Goal: Information Seeking & Learning: Check status

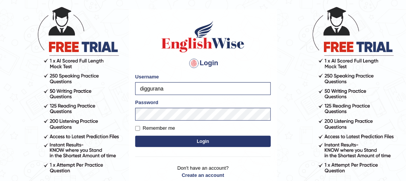
scroll to position [33, 0]
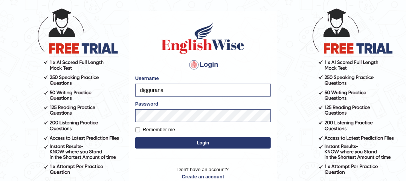
click at [190, 144] on button "Login" at bounding box center [203, 142] width 136 height 11
click at [197, 142] on button "Login" at bounding box center [203, 142] width 136 height 11
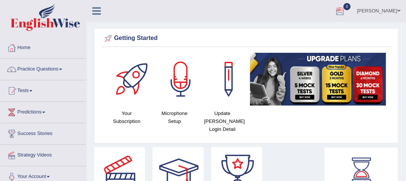
click at [346, 15] on div at bounding box center [340, 11] width 11 height 11
click at [332, 34] on div "See All Alerts" at bounding box center [295, 32] width 100 height 8
click at [35, 91] on link "Tests" at bounding box center [43, 89] width 86 height 19
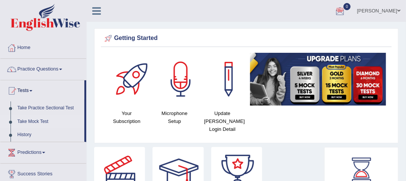
click at [36, 120] on link "Take Mock Test" at bounding box center [49, 122] width 70 height 14
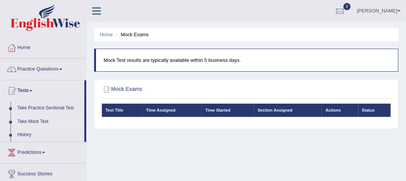
click at [31, 120] on link "Take Mock Test" at bounding box center [49, 122] width 70 height 14
click at [117, 87] on h2 "Mock Exams" at bounding box center [192, 90] width 180 height 10
click at [27, 136] on link "History" at bounding box center [49, 135] width 70 height 14
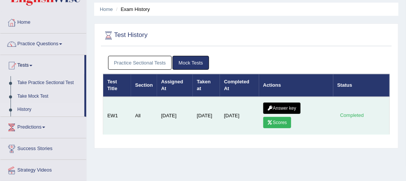
click at [278, 121] on link "Scores" at bounding box center [277, 122] width 28 height 11
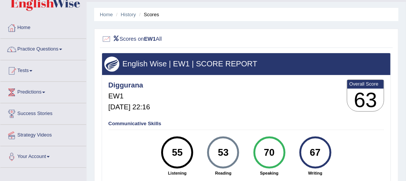
scroll to position [20, 0]
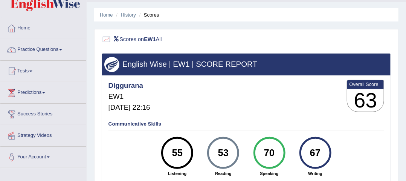
click at [146, 14] on li "Scores" at bounding box center [149, 14] width 22 height 7
click at [151, 14] on li "Scores" at bounding box center [149, 14] width 22 height 7
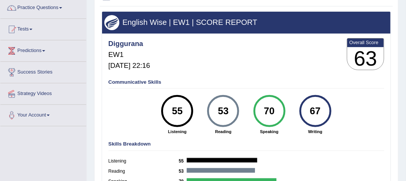
scroll to position [57, 0]
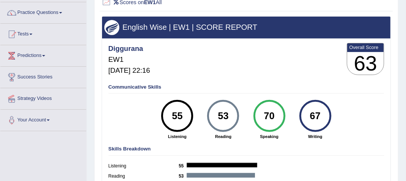
click at [138, 67] on h5 "Oct 11, 2025, 22:16" at bounding box center [130, 71] width 42 height 8
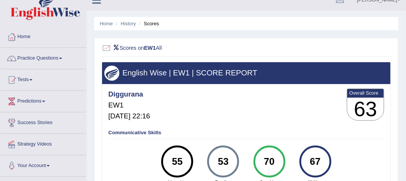
scroll to position [0, 0]
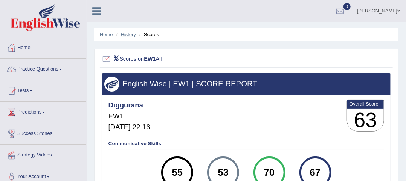
click at [131, 36] on link "History" at bounding box center [128, 35] width 15 height 6
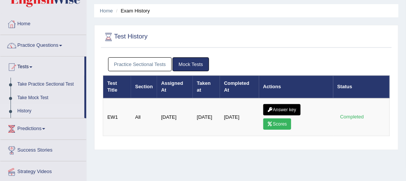
scroll to position [38, 0]
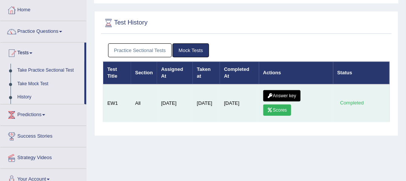
click at [277, 93] on link "Answer key" at bounding box center [281, 95] width 37 height 11
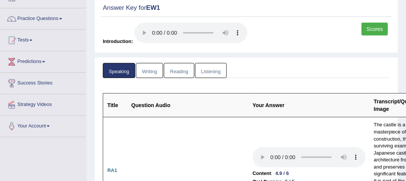
scroll to position [51, 0]
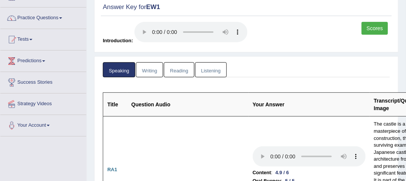
click at [157, 70] on link "Writing" at bounding box center [149, 69] width 27 height 15
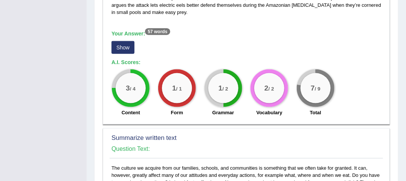
scroll to position [324, 0]
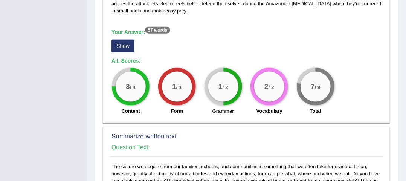
click at [124, 46] on button "Show" at bounding box center [123, 46] width 23 height 13
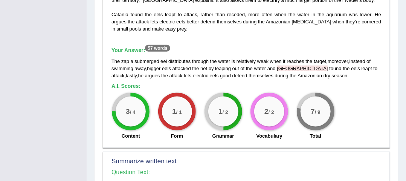
scroll to position [308, 0]
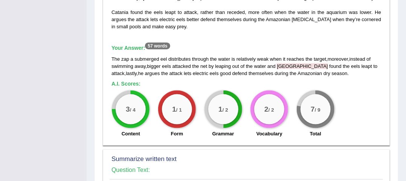
click at [290, 66] on span "catania" at bounding box center [302, 66] width 51 height 6
click at [225, 112] on div "1 / 2" at bounding box center [223, 109] width 30 height 30
click at [174, 116] on div "1 / 1" at bounding box center [177, 109] width 30 height 30
click at [263, 117] on div "2 / 2" at bounding box center [269, 109] width 30 height 30
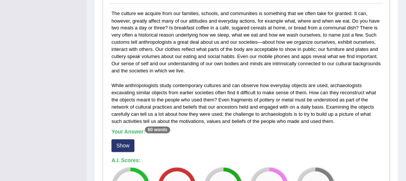
scroll to position [484, 0]
click at [124, 141] on button "Show" at bounding box center [123, 145] width 23 height 13
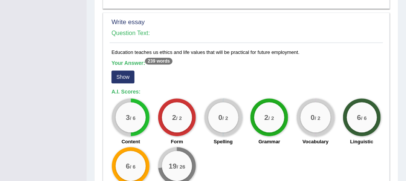
scroll to position [705, 0]
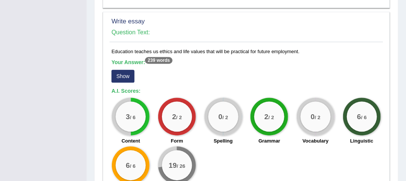
click at [127, 74] on button "Show" at bounding box center [123, 76] width 23 height 13
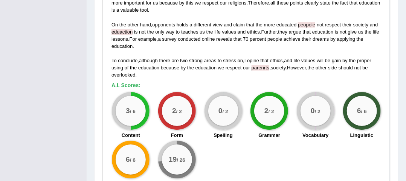
scroll to position [825, 0]
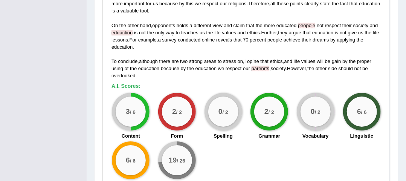
click at [321, 119] on div "0 / 2" at bounding box center [316, 111] width 30 height 30
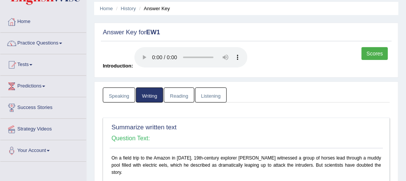
scroll to position [0, 0]
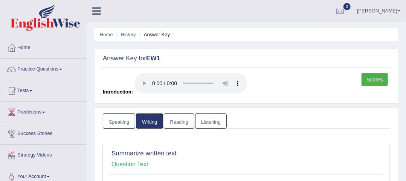
click at [187, 123] on link "Reading" at bounding box center [179, 120] width 30 height 15
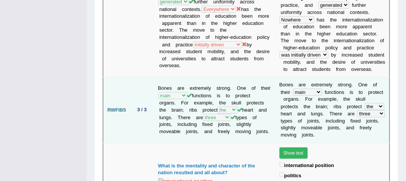
scroll to position [1219, 0]
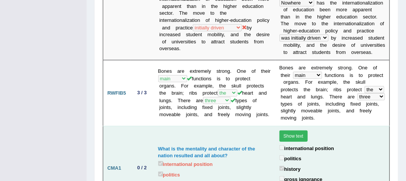
drag, startPoint x: 265, startPoint y: 120, endPoint x: 253, endPoint y: 151, distance: 33.6
click at [253, 151] on td "What is the mentality and character of the nation resulted and all about? inter…" at bounding box center [214, 168] width 121 height 84
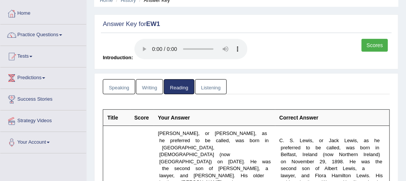
scroll to position [0, 0]
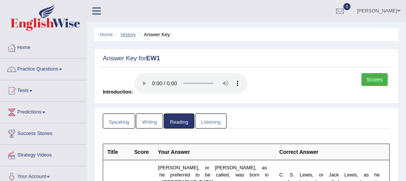
click at [133, 35] on link "History" at bounding box center [128, 35] width 15 height 6
